Goal: Check status: Check status

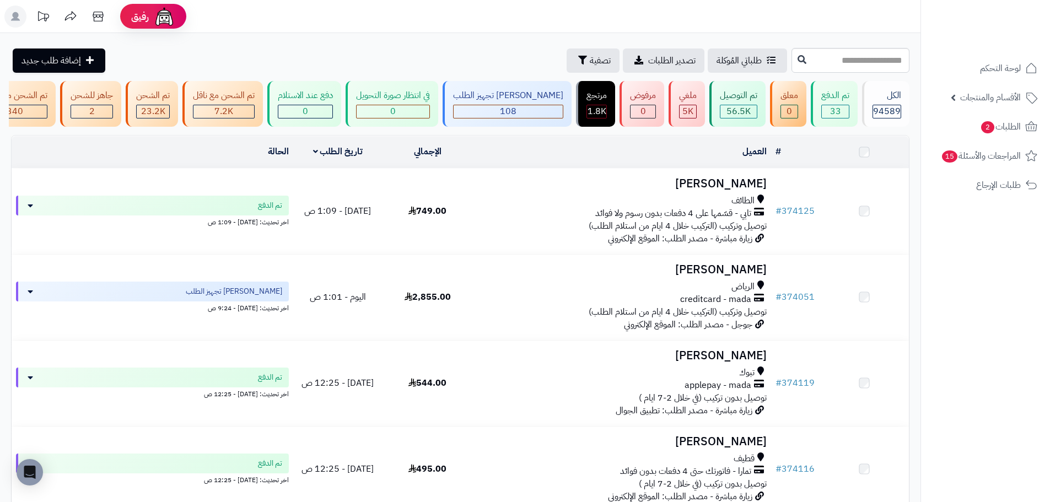
scroll to position [323, 0]
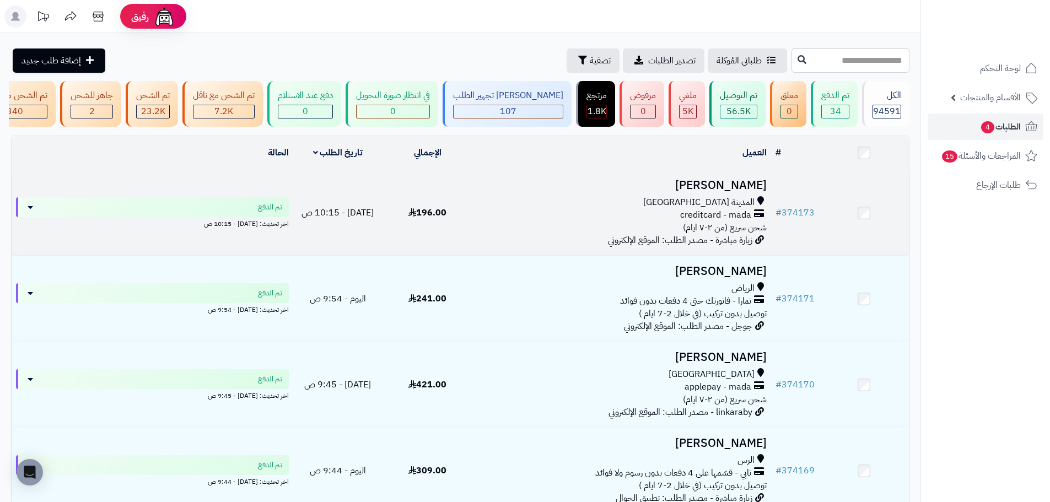
click at [444, 202] on td "196.00" at bounding box center [427, 212] width 90 height 85
